Goal: Task Accomplishment & Management: Manage account settings

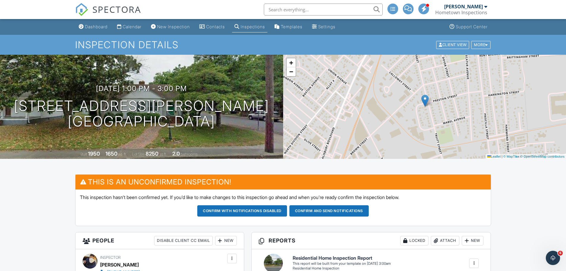
click at [101, 26] on div "Dashboard" at bounding box center [96, 26] width 23 height 5
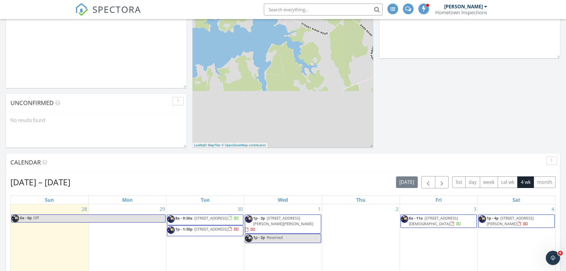
scroll to position [208, 0]
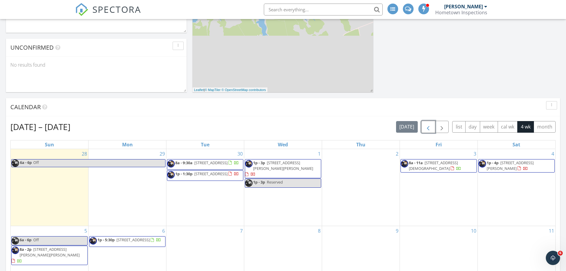
click at [427, 129] on span "button" at bounding box center [428, 126] width 7 height 7
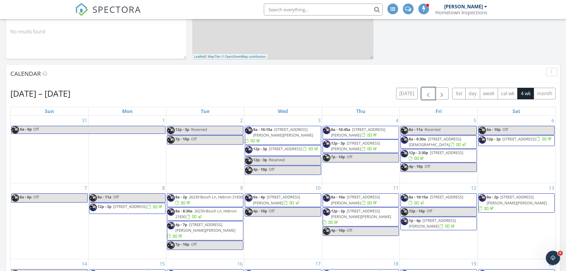
scroll to position [190, 0]
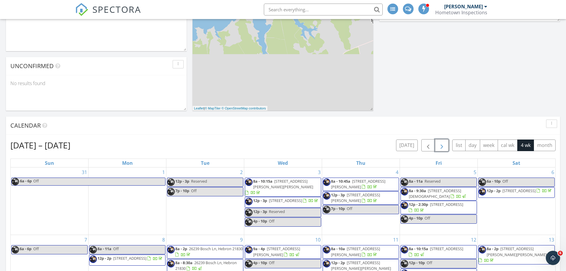
click at [439, 145] on span "button" at bounding box center [441, 145] width 7 height 7
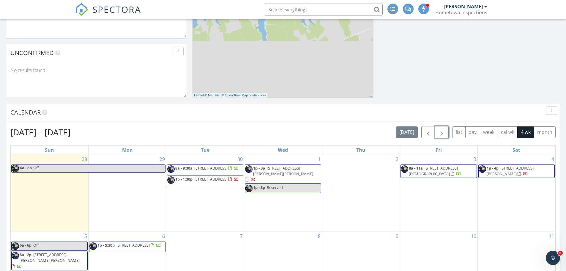
scroll to position [279, 0]
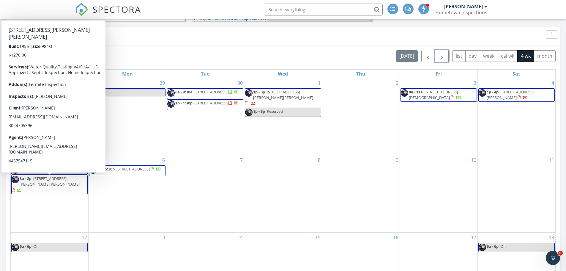
click at [69, 183] on span "1314 Hamilton St, Salisbury 21804" at bounding box center [50, 181] width 60 height 11
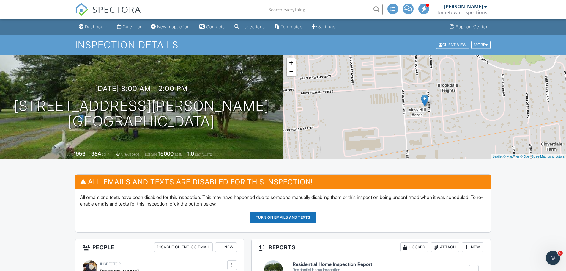
drag, startPoint x: 226, startPoint y: 124, endPoint x: 36, endPoint y: 110, distance: 190.7
click at [36, 110] on div "10/05/2025 8:00 am - 2:00 pm 1314 Hamilton St Salisbury, MD 21804" at bounding box center [141, 106] width 283 height 45
copy h1 "1314 Hamilton St Salisbury, MD 21804"
click at [104, 27] on div "Dashboard" at bounding box center [96, 26] width 23 height 5
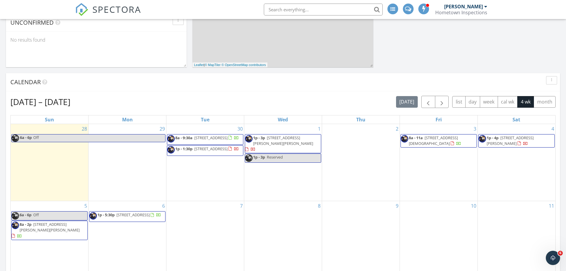
scroll to position [238, 0]
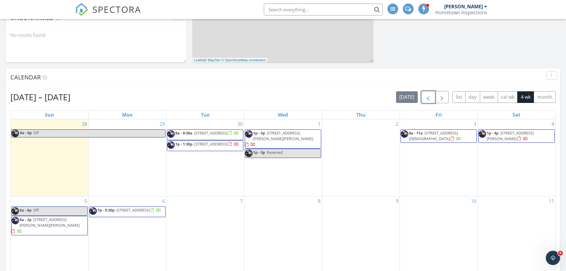
click at [426, 98] on span "button" at bounding box center [428, 97] width 7 height 7
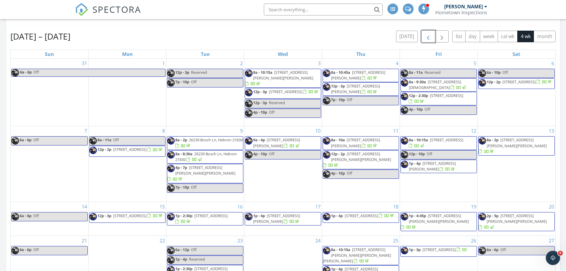
scroll to position [357, 0]
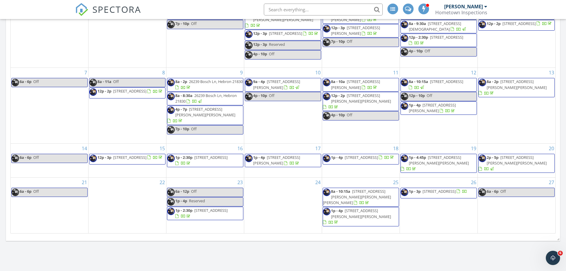
click at [445, 162] on span "[STREET_ADDRESS][PERSON_NAME][PERSON_NAME]" at bounding box center [439, 160] width 60 height 11
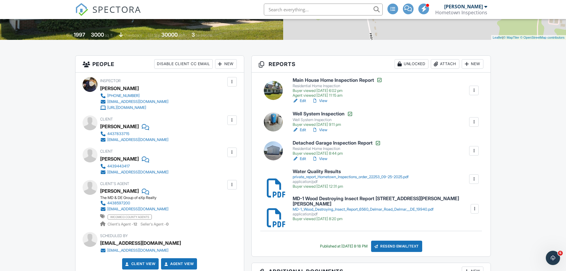
click at [358, 207] on div "MD-1_Wood_Destroying_Insect_Report_6560_Delmar_Road_Delmar__DE_19940.pdf" at bounding box center [381, 209] width 177 height 5
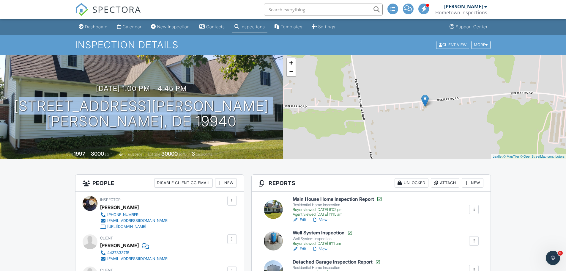
drag, startPoint x: 229, startPoint y: 118, endPoint x: 15, endPoint y: 104, distance: 214.1
click at [15, 104] on div "09/19/2025 1:00 pm - 4:45 pm 6560 Delmar Road Delmar, DE 19940" at bounding box center [141, 106] width 283 height 45
copy h1 "6560 Delmar Road Delmar, DE 19940"
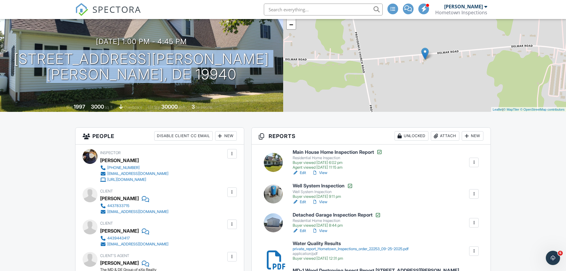
scroll to position [119, 0]
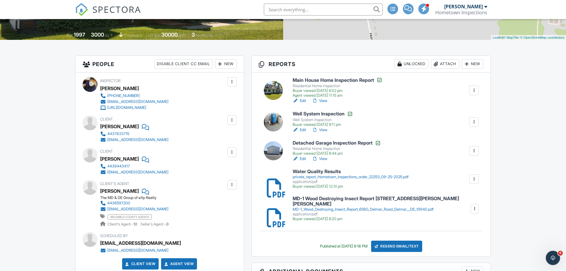
click at [473, 207] on div at bounding box center [475, 209] width 6 height 6
click at [472, 221] on link "Delete" at bounding box center [470, 221] width 22 height 7
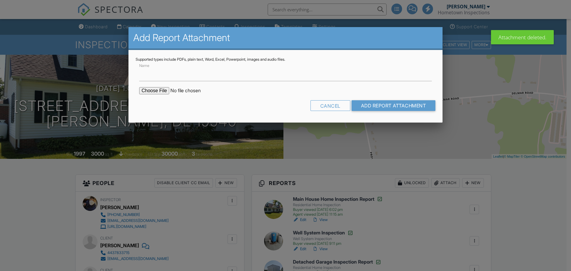
click at [155, 90] on input "file" at bounding box center [189, 90] width 101 height 7
type input "C:\fakepath\NPMA 33 Wood Destroying Insect Report 6560 Delmar Road Delmar, DE 1…"
click at [396, 105] on input "Add Report Attachment" at bounding box center [393, 105] width 84 height 11
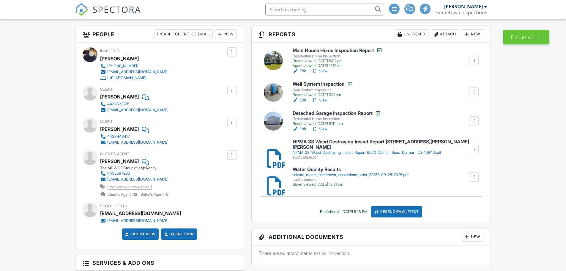
click at [306, 152] on div "NPMA_33_Wood_Destroying_Insect_Report_6560_Delmar_Road_Delmar__DE_19940.pdf" at bounding box center [382, 152] width 178 height 5
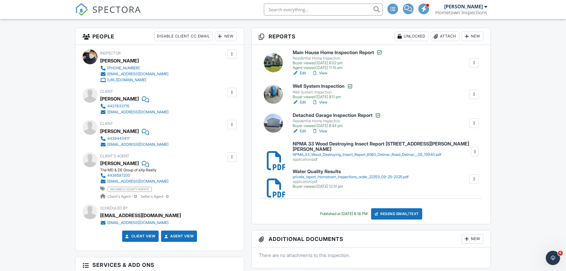
scroll to position [149, 0]
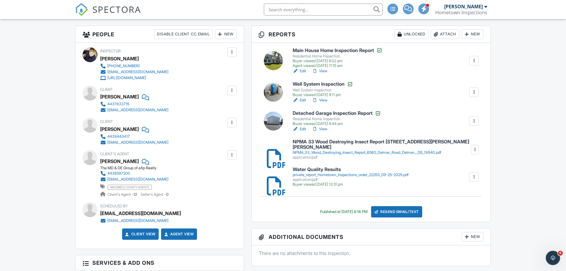
click at [323, 71] on link "View" at bounding box center [319, 71] width 15 height 6
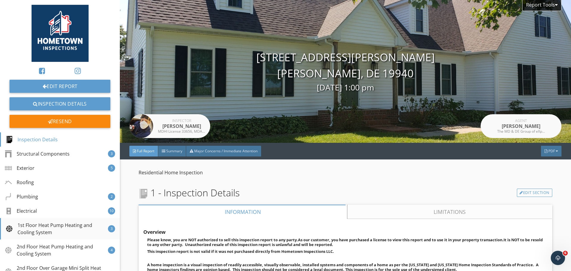
click at [73, 225] on div "1st Floor Heat Pump Heating and Cooling System" at bounding box center [57, 228] width 102 height 14
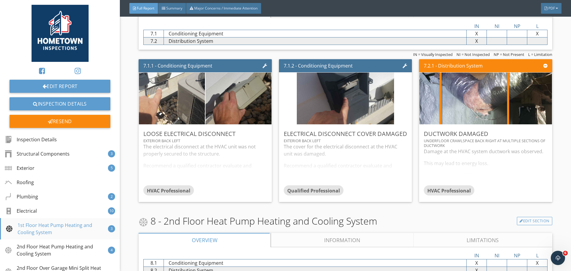
scroll to position [2277, 0]
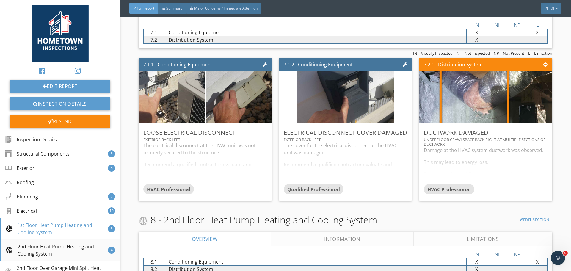
click at [68, 248] on div "2nd Floor Heat Pump Heating and Cooling System" at bounding box center [57, 250] width 102 height 14
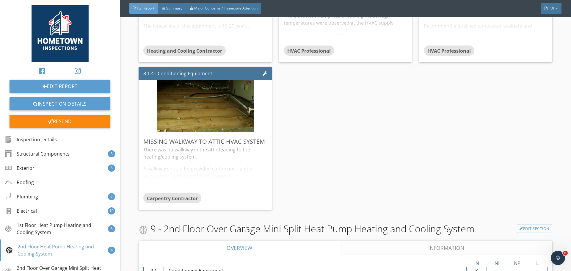
scroll to position [2668, 0]
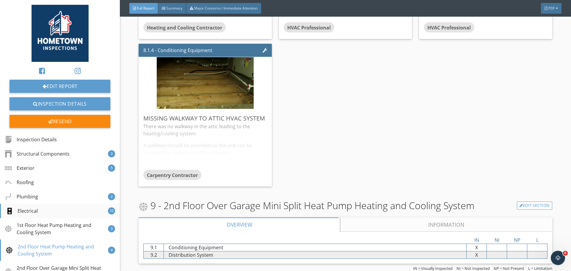
click at [70, 207] on div "Electrical 10" at bounding box center [60, 211] width 120 height 14
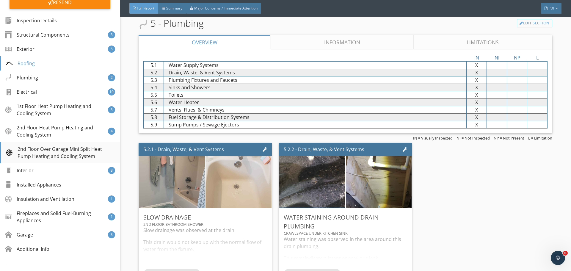
scroll to position [0, 0]
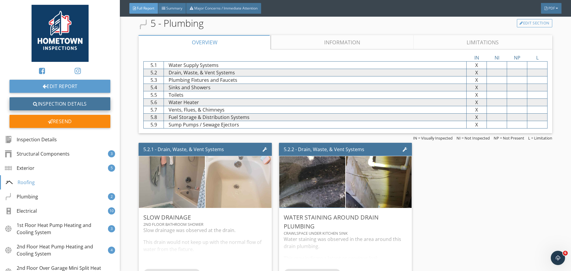
click at [90, 103] on link "Inspection Details" at bounding box center [60, 103] width 101 height 13
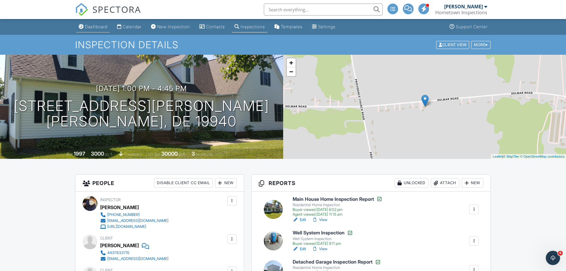
click at [97, 26] on div "Dashboard" at bounding box center [96, 26] width 23 height 5
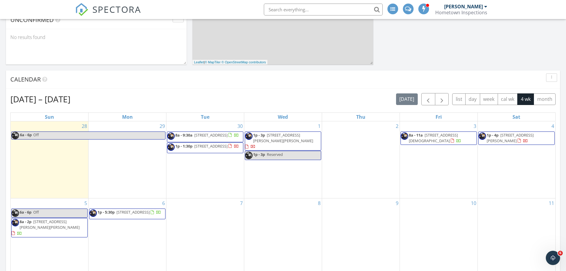
scroll to position [238, 0]
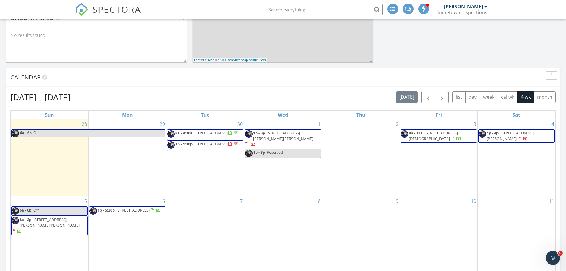
click at [56, 223] on span "[STREET_ADDRESS][PERSON_NAME][PERSON_NAME]" at bounding box center [50, 222] width 60 height 11
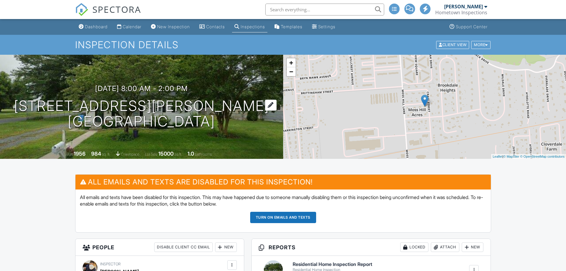
drag, startPoint x: 0, startPoint y: 0, endPoint x: 106, endPoint y: 111, distance: 153.4
click at [78, 112] on div "[DATE] 8:00 am - 2:00 pm [STREET_ADDRESS][PERSON_NAME] [GEOGRAPHIC_DATA], MD 21…" at bounding box center [141, 106] width 283 height 45
drag, startPoint x: 227, startPoint y: 124, endPoint x: 25, endPoint y: 104, distance: 203.1
click at [25, 104] on div "[DATE] 8:00 am - 2:00 pm [STREET_ADDRESS][PERSON_NAME] [GEOGRAPHIC_DATA], MD 21…" at bounding box center [141, 106] width 283 height 45
copy h1 "[STREET_ADDRESS][PERSON_NAME]"
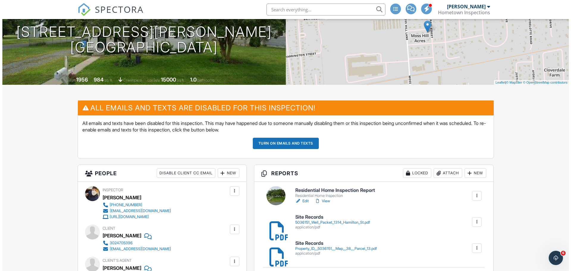
scroll to position [89, 0]
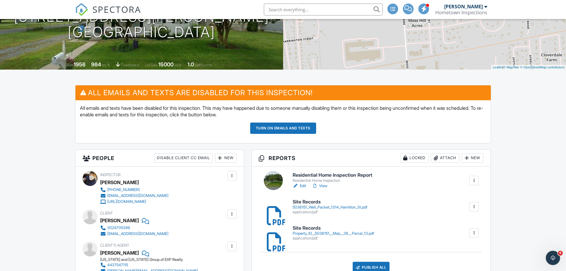
click at [446, 158] on div "Attach" at bounding box center [445, 158] width 29 height 10
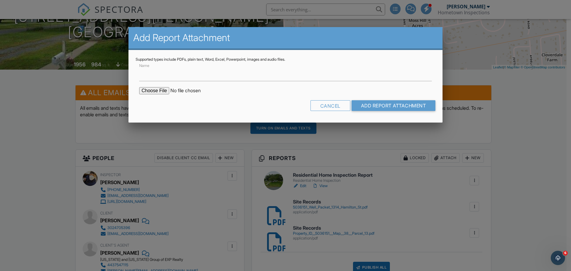
click at [163, 91] on input "file" at bounding box center [189, 90] width 101 height 7
type input "C:\fakepath\MD-1 Wood Destroying Insect Report 1314 Hamilton St Salisbury, MD 2…"
click at [403, 104] on input "Add Report Attachment" at bounding box center [393, 105] width 84 height 11
